Goal: Find contact information: Find contact information

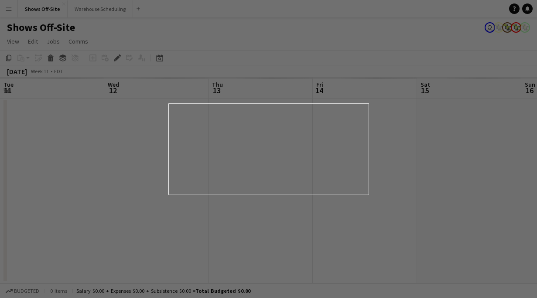
scroll to position [0, 300]
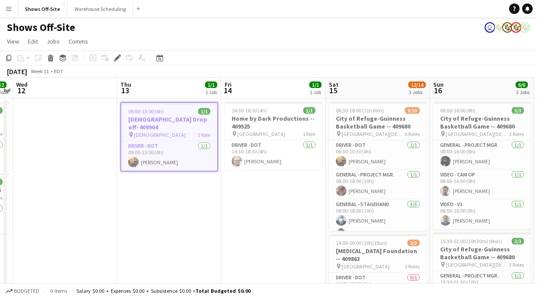
click at [166, 60] on div "Date picker [DATE] [DATE] [DATE] M [DATE] T [DATE] W [DATE] T [DATE] F [DATE] S…" at bounding box center [157, 58] width 20 height 10
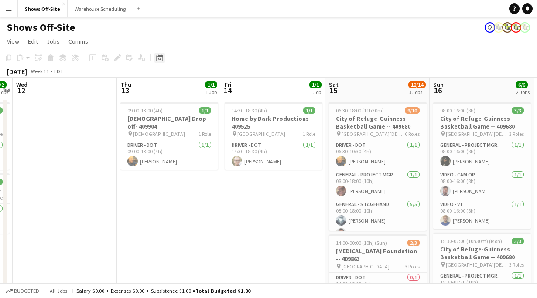
click at [164, 59] on div "Date picker" at bounding box center [159, 58] width 10 height 10
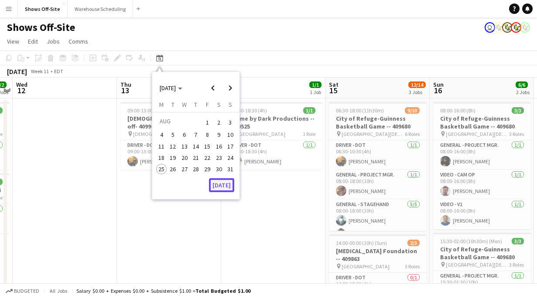
click at [219, 188] on button "[DATE]" at bounding box center [221, 185] width 25 height 14
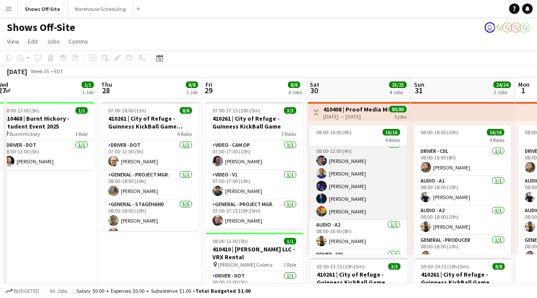
scroll to position [223, 0]
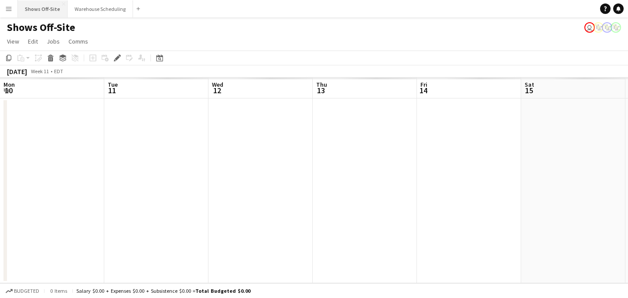
scroll to position [0, 300]
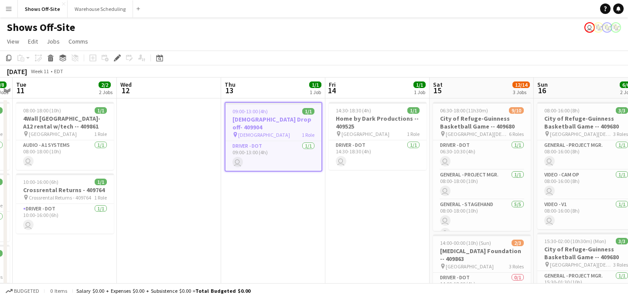
click at [16, 11] on button "Menu" at bounding box center [8, 8] width 17 height 17
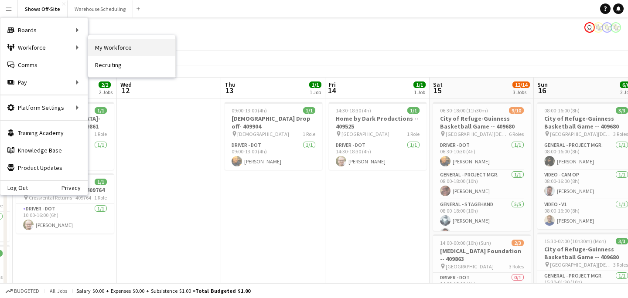
click at [105, 50] on link "My Workforce" at bounding box center [131, 47] width 87 height 17
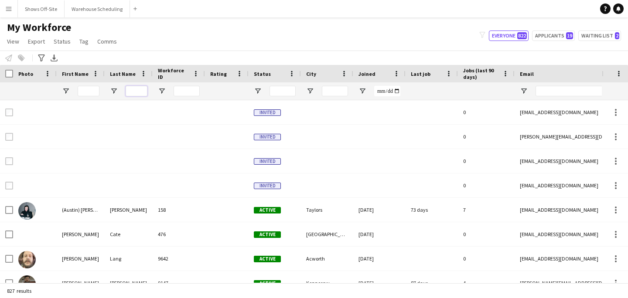
click at [141, 87] on input "Last Name Filter Input" at bounding box center [137, 91] width 22 height 10
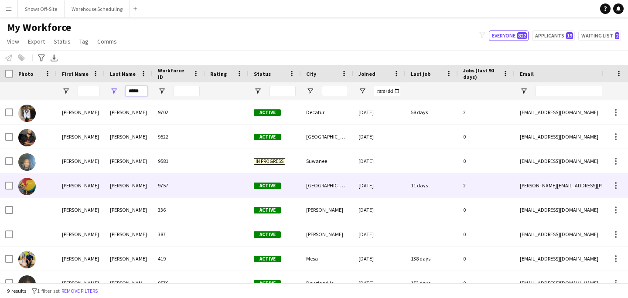
type input "*****"
click at [132, 185] on div "Williford" at bounding box center [129, 186] width 48 height 24
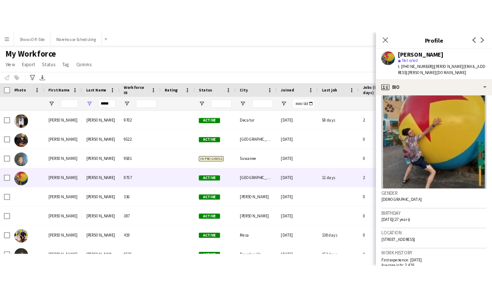
scroll to position [20, 0]
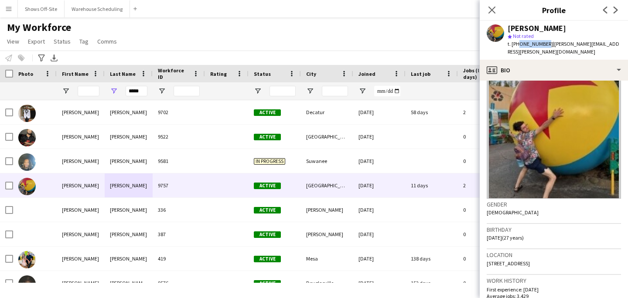
drag, startPoint x: 517, startPoint y: 41, endPoint x: 542, endPoint y: 42, distance: 24.9
click at [542, 42] on span "t. +17708768097" at bounding box center [529, 44] width 45 height 7
copy span "7708768097"
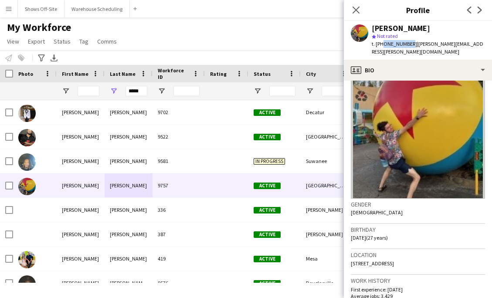
click at [375, 73] on img at bounding box center [418, 133] width 134 height 131
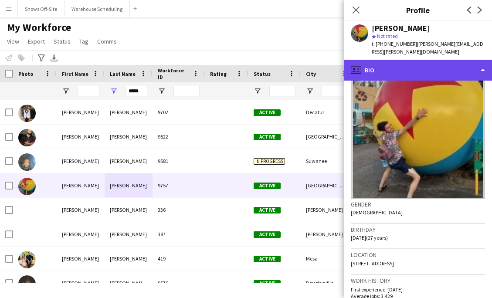
click at [375, 60] on div "profile Bio" at bounding box center [418, 70] width 148 height 21
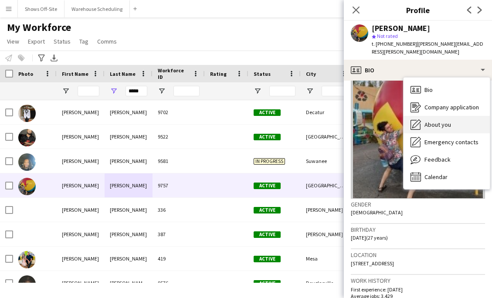
click at [424, 116] on div "About you About you" at bounding box center [447, 124] width 86 height 17
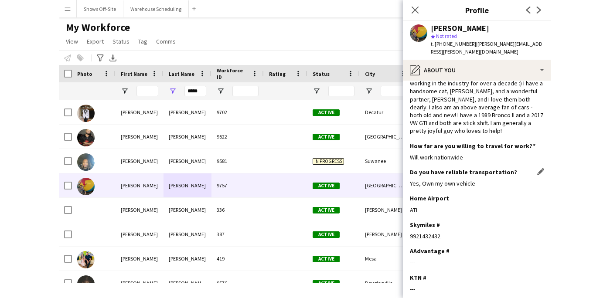
scroll to position [45, 0]
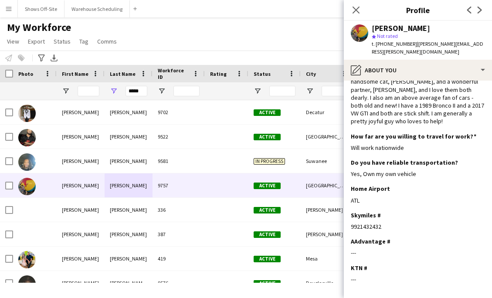
drag, startPoint x: 383, startPoint y: 211, endPoint x: 347, endPoint y: 211, distance: 36.2
click at [347, 211] on app-section-data-types "Bio Edit this field Hi! I am an ex-musician who has been around production for …" at bounding box center [418, 190] width 148 height 218
copy div "9921432432"
